Goal: Check status: Check status

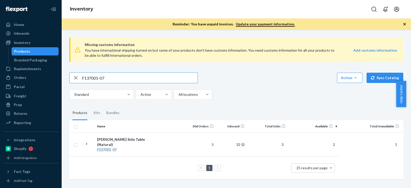
click at [97, 78] on input "F137001-07" at bounding box center [140, 78] width 116 height 10
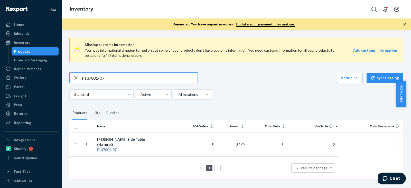
click at [97, 78] on input "F137001-07" at bounding box center [140, 78] width 116 height 10
type input "B86013-29"
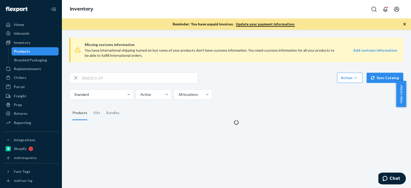
click at [226, 83] on div "B86013-29 Action Create product Create kit or bundle Bulk create products Bulk …" at bounding box center [236, 85] width 334 height 27
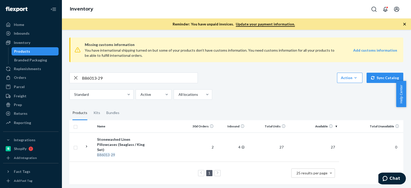
click at [283, 85] on div "B86013-29 Action Create product Create kit or bundle Bulk create products Bulk …" at bounding box center [236, 85] width 334 height 27
drag, startPoint x: 272, startPoint y: 83, endPoint x: 275, endPoint y: 94, distance: 12.2
click at [272, 83] on div "B86013-29 Action Create product Create kit or bundle Bulk create products Bulk …" at bounding box center [236, 85] width 334 height 27
drag, startPoint x: 380, startPoint y: 116, endPoint x: 376, endPoint y: 114, distance: 4.6
click at [380, 115] on fieldset "Products Kits Bundles" at bounding box center [236, 113] width 334 height 14
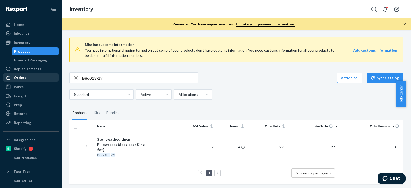
click at [27, 81] on link "Orders" at bounding box center [31, 78] width 56 height 8
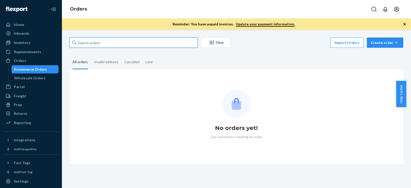
click at [104, 40] on input "text" at bounding box center [133, 43] width 129 height 10
paste input "Ellee Stein"
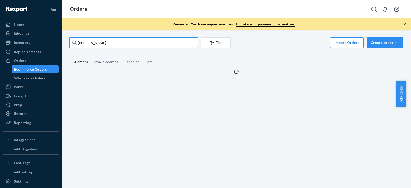
type input "Ellee Stein"
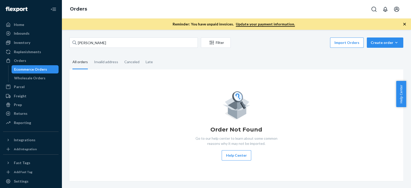
click at [186, 60] on fieldset "All orders Invalid address Canceled Late" at bounding box center [236, 62] width 334 height 14
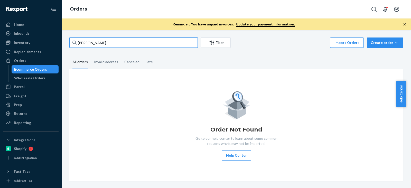
drag, startPoint x: 106, startPoint y: 41, endPoint x: 97, endPoint y: 48, distance: 11.7
click at [106, 42] on input "Ellee Stein" at bounding box center [133, 43] width 129 height 10
click at [104, 45] on input "Ellee Stein" at bounding box center [133, 43] width 129 height 10
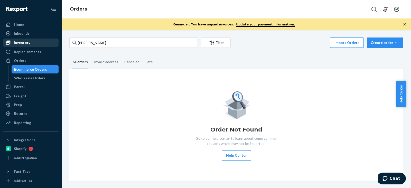
click at [33, 43] on div "Inventory" at bounding box center [31, 42] width 55 height 7
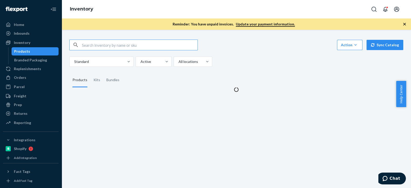
click at [103, 48] on input "text" at bounding box center [140, 45] width 116 height 10
type input "D116002-01"
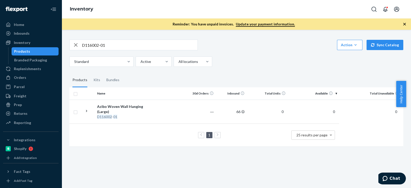
click at [251, 74] on fieldset "Products Kits Bundles" at bounding box center [236, 80] width 334 height 14
click at [249, 66] on div "D116002-01 Action Create product Create kit or bundle Bulk create products Bulk…" at bounding box center [237, 92] width 342 height 118
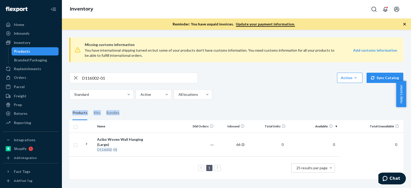
click at [40, 75] on div "Orders" at bounding box center [31, 77] width 55 height 7
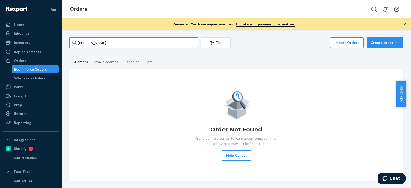
click at [104, 48] on div "Ellee Stein Filter Import Orders Create order Ecommerce order Removal order" at bounding box center [236, 44] width 334 height 12
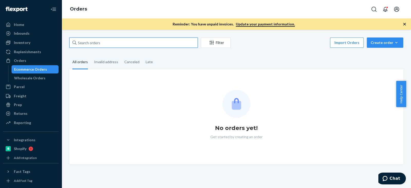
paste input "Sean K"
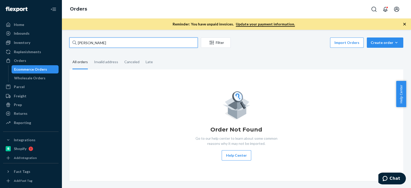
type input "Sean K"
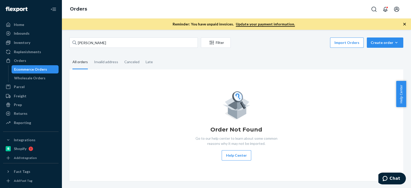
click at [129, 92] on div "Order Not Found Go to our help center to learn about some common reasons why it…" at bounding box center [237, 125] width 326 height 71
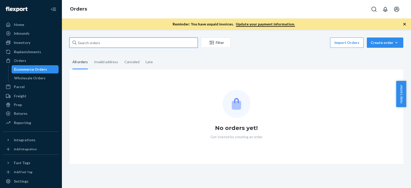
click at [116, 40] on input "text" at bounding box center [133, 43] width 129 height 10
paste input "Sean K"
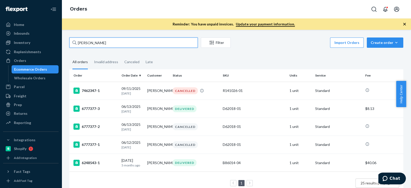
paste input "24 General Barksdale C"
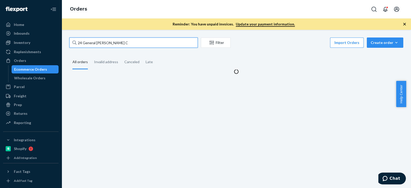
click at [95, 42] on input "24 General Barksdale C" at bounding box center [133, 43] width 129 height 10
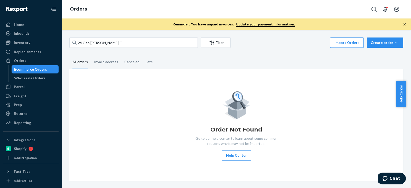
drag, startPoint x: 139, startPoint y: 51, endPoint x: 141, endPoint y: 47, distance: 4.6
click at [139, 50] on div "24 Gen Barksdale C Filter Import Orders Create order Ecommerce order Removal or…" at bounding box center [237, 110] width 342 height 144
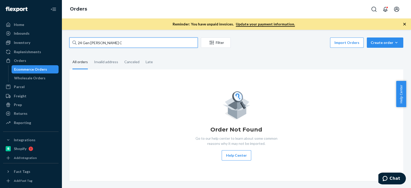
click at [142, 43] on input "24 Gen Barksdale C" at bounding box center [133, 43] width 129 height 10
type input "24 Gen Barksdale"
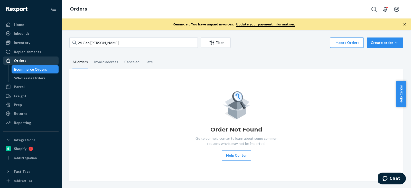
click at [38, 58] on div "Orders" at bounding box center [31, 60] width 55 height 7
click at [28, 40] on div "Inventory" at bounding box center [22, 42] width 16 height 5
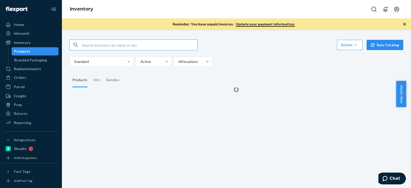
click at [106, 41] on input "text" at bounding box center [140, 45] width 116 height 10
click at [245, 72] on div "B86010-30 Action Create product Create kit or bundle Bulk create products Bulk …" at bounding box center [237, 62] width 342 height 59
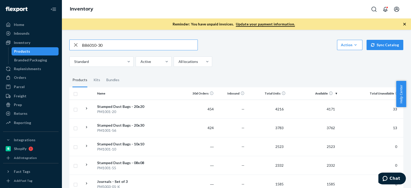
click at [129, 43] on input "B86010-30" at bounding box center [140, 45] width 116 height 10
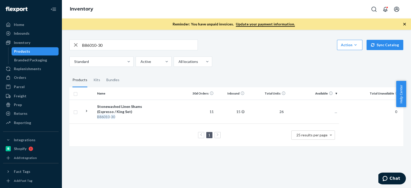
click at [238, 57] on div "Standard Active All locations" at bounding box center [234, 62] width 330 height 10
click at [254, 67] on div "B86010-30 Action Create product Create kit or bundle Bulk create products Bulk …" at bounding box center [237, 92] width 342 height 118
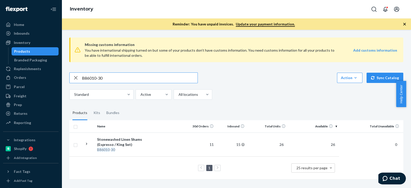
click at [94, 75] on input "B86010-30" at bounding box center [140, 78] width 116 height 10
paste input "08-08"
type input "B86008-08"
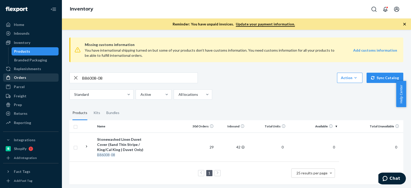
drag, startPoint x: 35, startPoint y: 72, endPoint x: 34, endPoint y: 75, distance: 3.2
click at [35, 73] on link "Replenishments" at bounding box center [31, 69] width 56 height 8
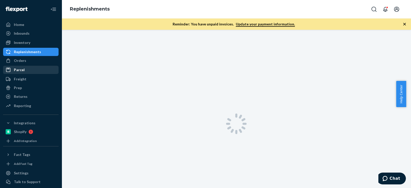
click at [33, 75] on div "Parcel Parcel orders Integrations" at bounding box center [31, 70] width 56 height 9
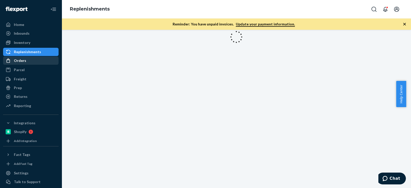
click at [37, 55] on div "Replenishments" at bounding box center [31, 51] width 55 height 7
click at [35, 58] on div "Orders" at bounding box center [31, 60] width 55 height 7
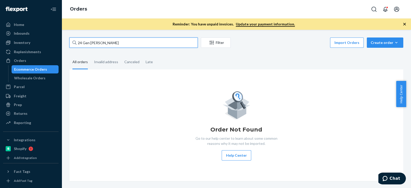
click at [118, 42] on input "24 Gen Barksdale" at bounding box center [133, 43] width 129 height 10
paste input "Laura Flanagan"
type input "Laura Flanagan"
click at [118, 42] on input "Laura Flanagan" at bounding box center [133, 43] width 129 height 10
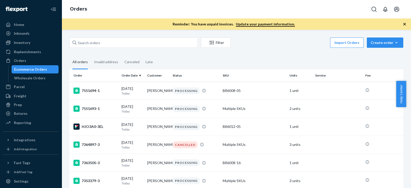
click at [100, 37] on div "Filter Import Orders Create order Ecommerce order Removal order All orders Inva…" at bounding box center [237, 109] width 350 height 158
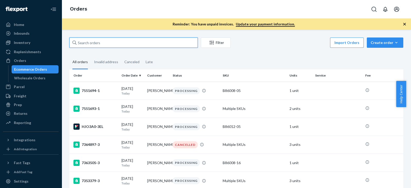
click at [99, 38] on input "text" at bounding box center [133, 43] width 129 height 10
paste input "[PERSON_NAME]"
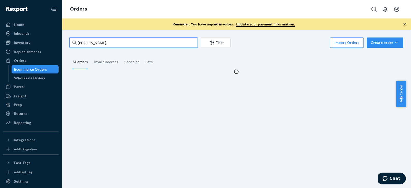
type input "[PERSON_NAME]"
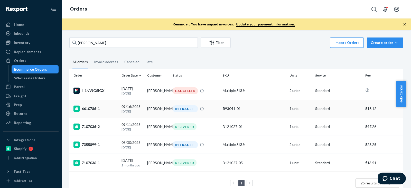
click at [93, 108] on div "6610786-1" at bounding box center [96, 109] width 44 height 6
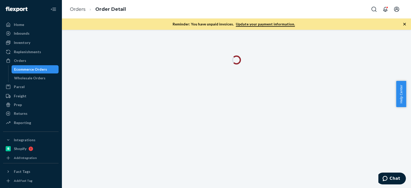
click at [405, 22] on icon "button" at bounding box center [404, 24] width 5 height 5
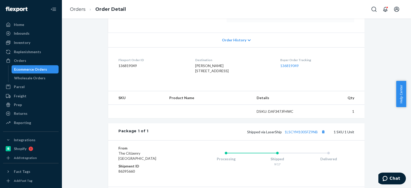
scroll to position [138, 0]
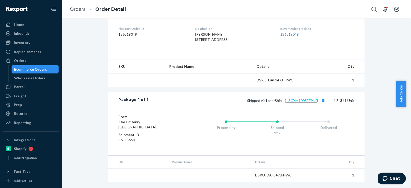
click at [298, 99] on link "1LSCYM1005FZ9NB" at bounding box center [301, 100] width 33 height 4
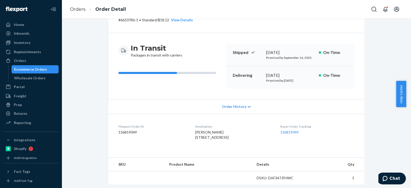
scroll to position [0, 0]
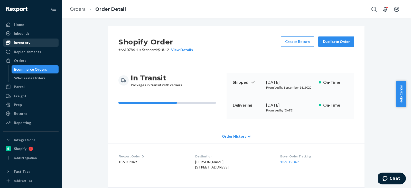
click at [24, 41] on div "Inventory" at bounding box center [22, 42] width 16 height 5
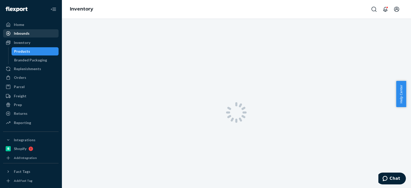
click at [25, 35] on div "Inbounds" at bounding box center [22, 33] width 16 height 5
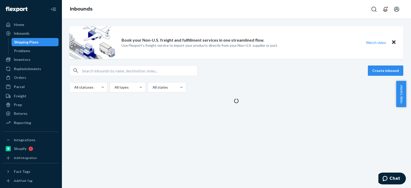
click at [27, 44] on div "Shipping Plans" at bounding box center [26, 42] width 24 height 5
click at [26, 51] on div "Problems" at bounding box center [22, 50] width 16 height 5
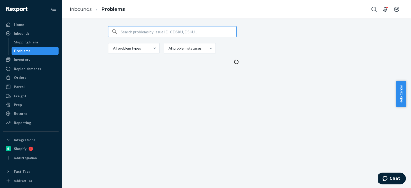
click at [26, 54] on div "Problems" at bounding box center [35, 50] width 46 height 7
click at [27, 57] on div "Inventory" at bounding box center [22, 59] width 16 height 5
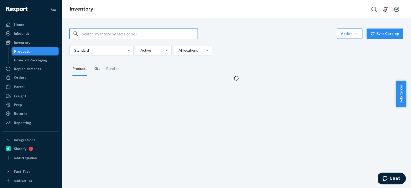
click at [126, 35] on input "text" at bounding box center [140, 34] width 116 height 10
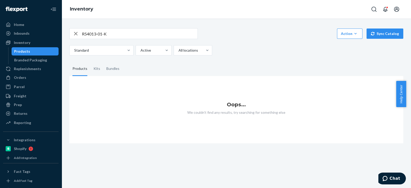
click at [125, 27] on div "R54013-01-K Action Create product Create kit or bundle Bulk create products Bul…" at bounding box center [237, 82] width 342 height 121
click at [125, 32] on input "R54013-01-K" at bounding box center [140, 34] width 116 height 10
type input "R54013-01"
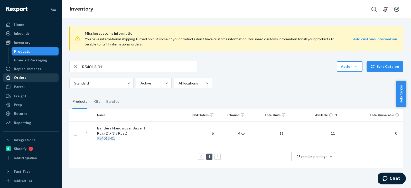
drag, startPoint x: 27, startPoint y: 79, endPoint x: 32, endPoint y: 78, distance: 4.9
click at [27, 79] on div "Orders" at bounding box center [31, 77] width 55 height 7
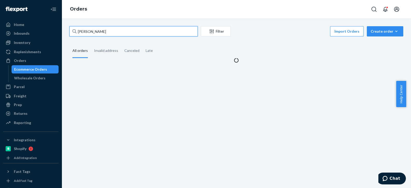
click at [102, 30] on input "Laura Flanagan" at bounding box center [133, 31] width 129 height 10
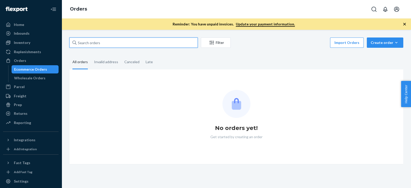
click at [110, 39] on input "text" at bounding box center [133, 43] width 129 height 10
paste input "[PERSON_NAME]"
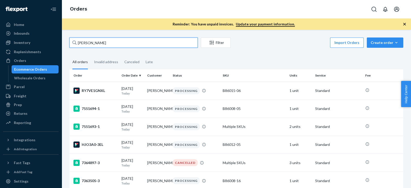
type input "[PERSON_NAME]"
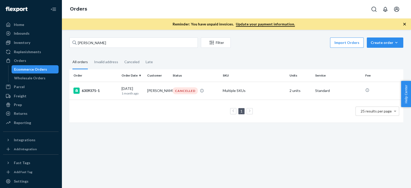
click at [135, 112] on div "1 25 results per page" at bounding box center [237, 111] width 326 height 16
drag, startPoint x: 366, startPoint y: 153, endPoint x: 335, endPoint y: 141, distance: 32.9
click at [366, 152] on div "[PERSON_NAME] Filter Import Orders Create order Ecommerce order Removal order A…" at bounding box center [237, 109] width 350 height 158
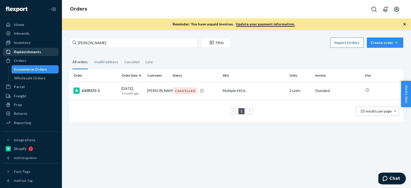
drag, startPoint x: 29, startPoint y: 44, endPoint x: 42, endPoint y: 53, distance: 15.3
click at [29, 44] on div "Inventory" at bounding box center [22, 42] width 16 height 5
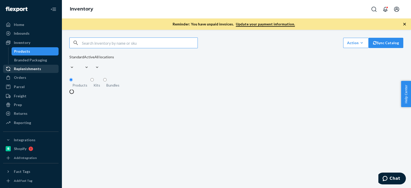
click at [28, 78] on div "Orders" at bounding box center [31, 77] width 55 height 7
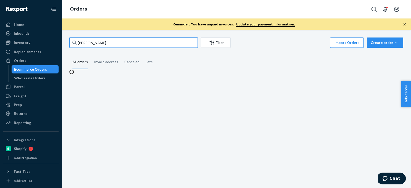
click at [93, 41] on input "[PERSON_NAME]" at bounding box center [133, 43] width 129 height 10
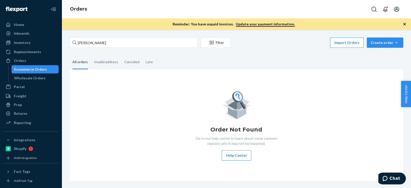
click at [368, 111] on div "Order Not Found Go to our help center to learn about some common reasons why it…" at bounding box center [237, 125] width 326 height 71
